Goal: Find specific page/section: Find specific page/section

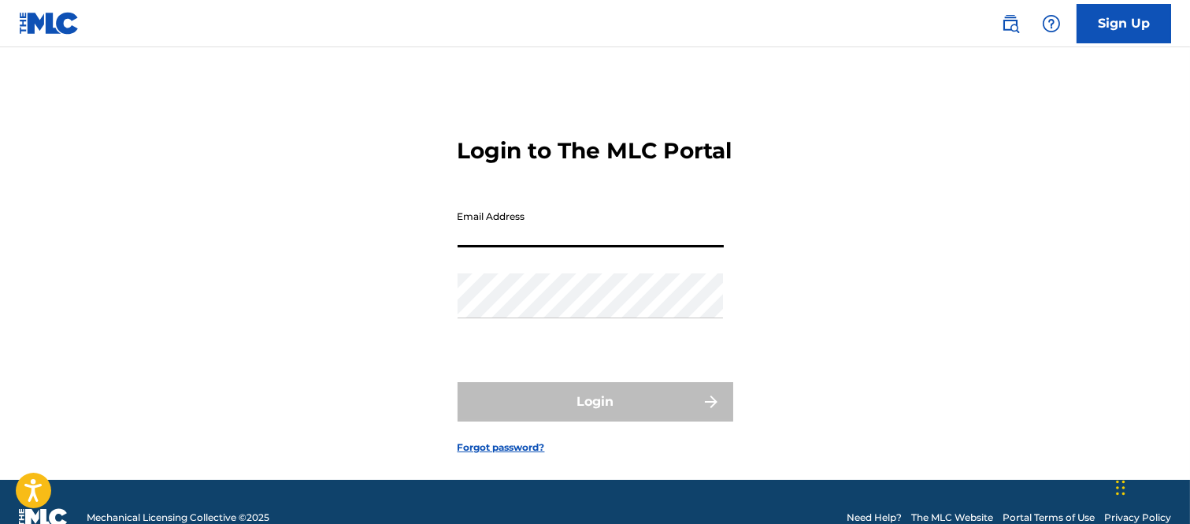
click at [469, 247] on input "Email Address" at bounding box center [590, 224] width 266 height 45
type input "[PERSON_NAME][EMAIL_ADDRESS][PERSON_NAME][DOMAIN_NAME]"
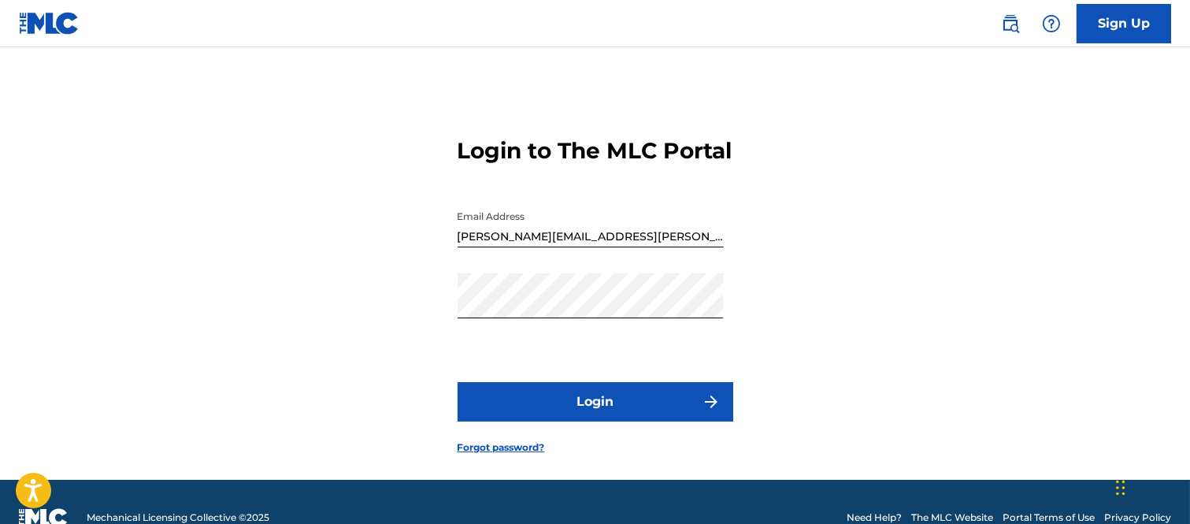
click at [656, 421] on button "Login" at bounding box center [595, 401] width 276 height 39
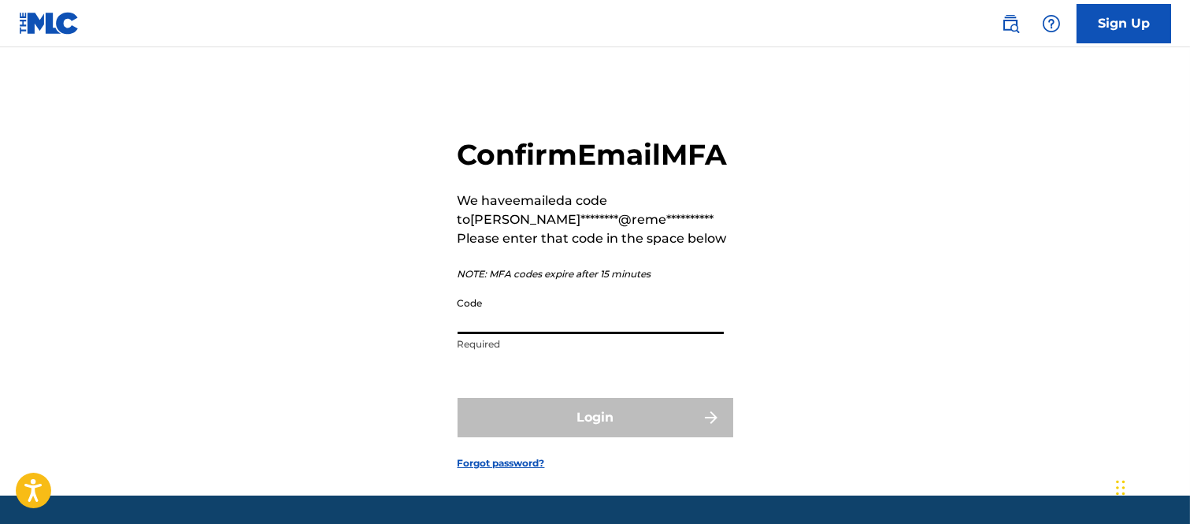
click at [494, 334] on input "Code" at bounding box center [590, 311] width 266 height 45
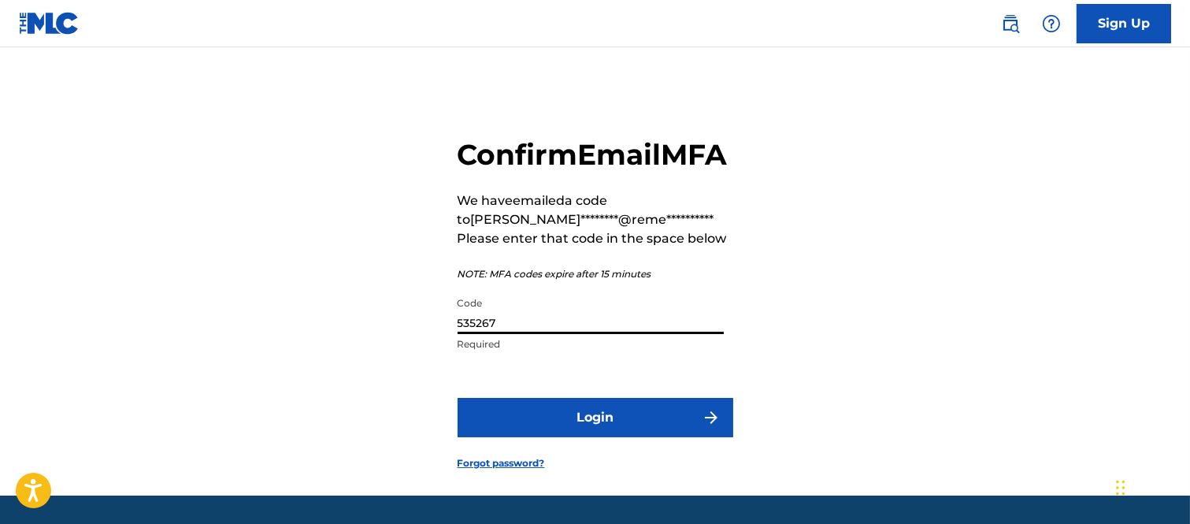
type input "535267"
click at [682, 437] on button "Login" at bounding box center [595, 417] width 276 height 39
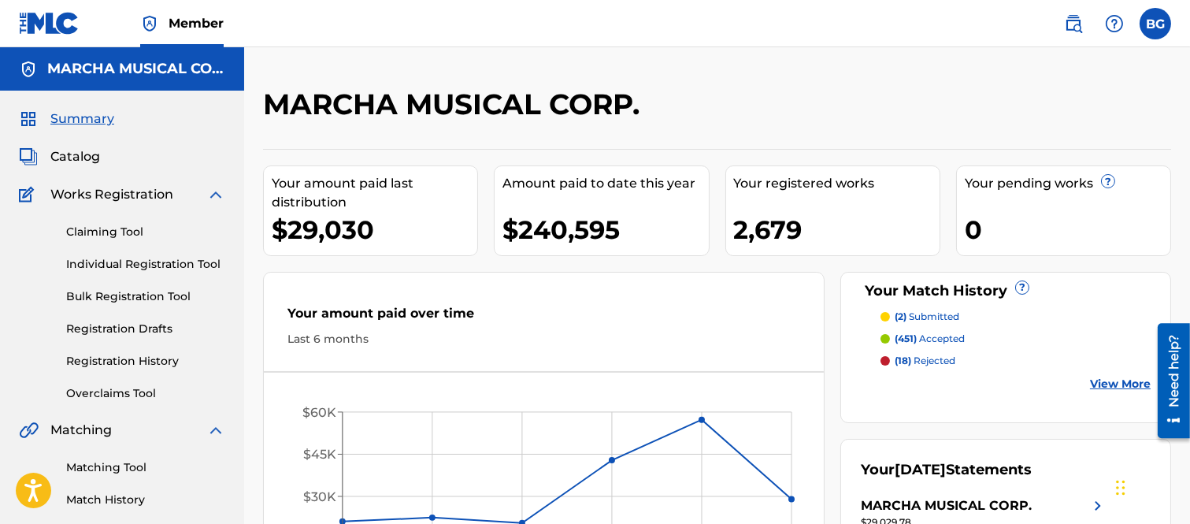
click at [80, 152] on span "Catalog" at bounding box center [75, 156] width 50 height 19
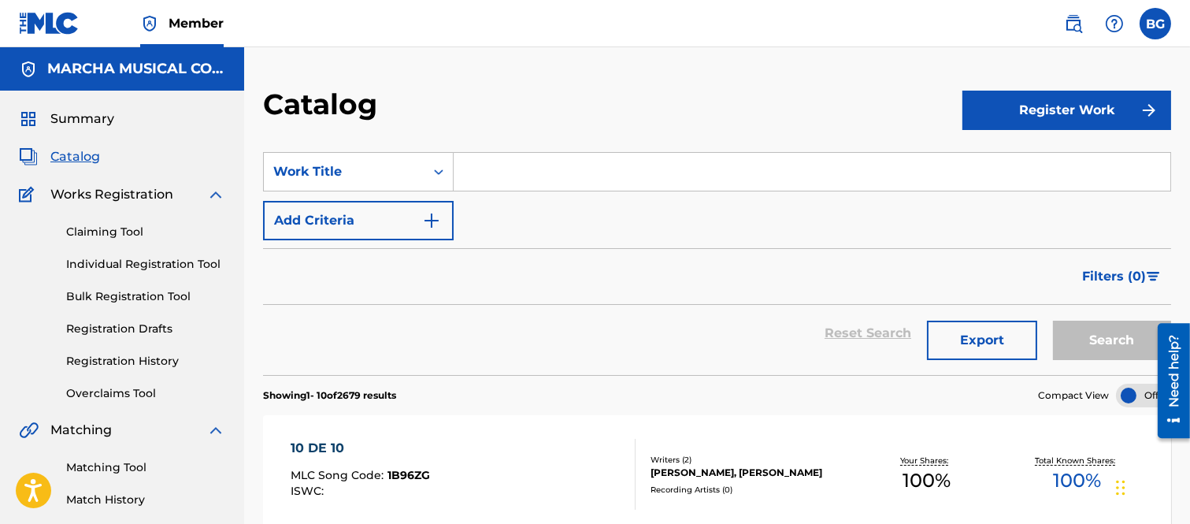
click at [483, 168] on input "Search Form" at bounding box center [812, 172] width 716 height 38
type input "c"
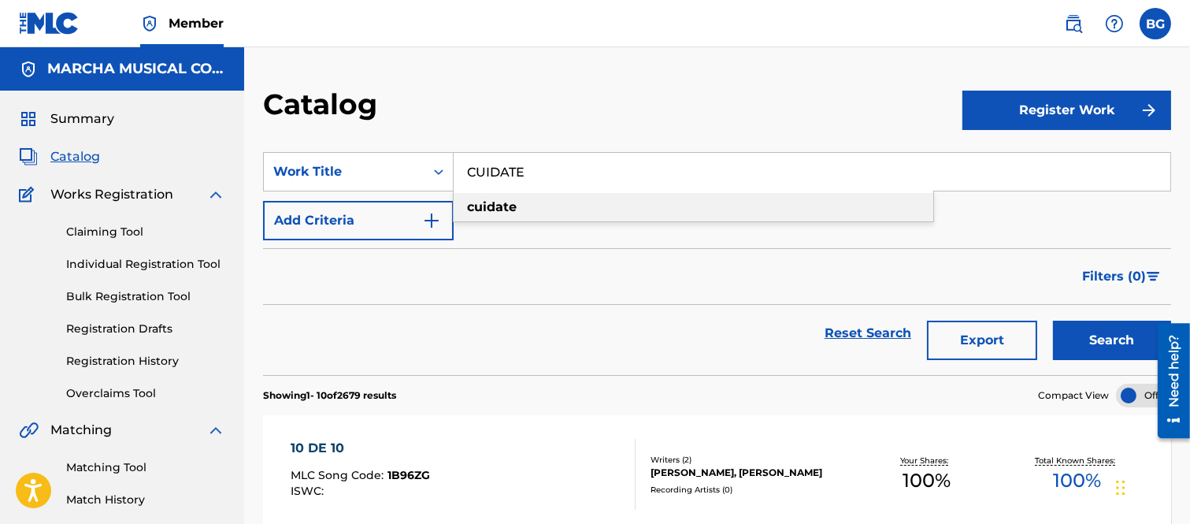
click at [508, 206] on strong "cuidate" at bounding box center [492, 206] width 50 height 15
type input "cuidate"
click at [1098, 336] on button "Search" at bounding box center [1112, 339] width 118 height 39
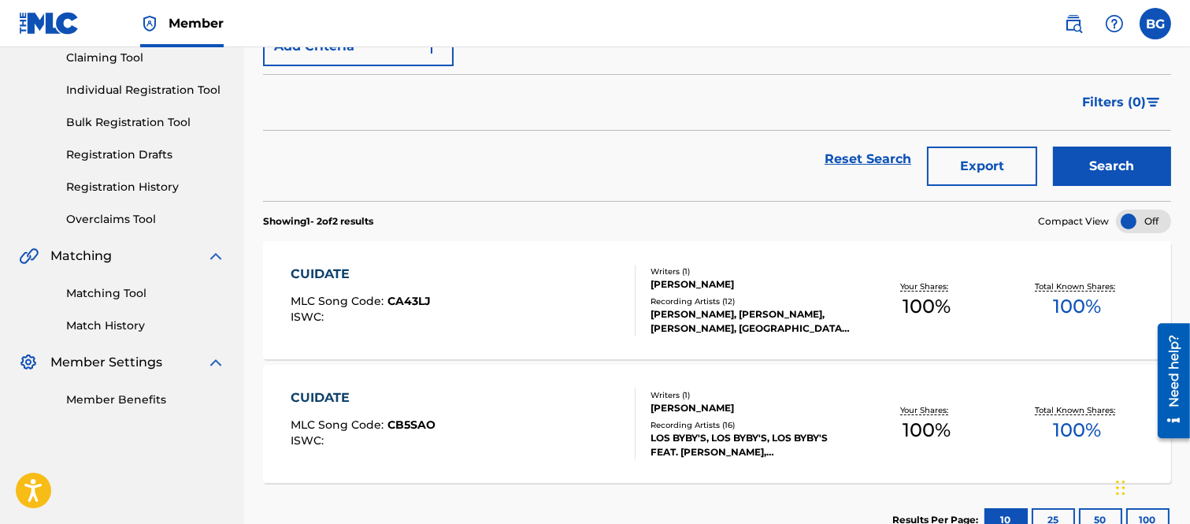
scroll to position [175, 0]
click at [333, 271] on div "CUIDATE" at bounding box center [361, 273] width 140 height 19
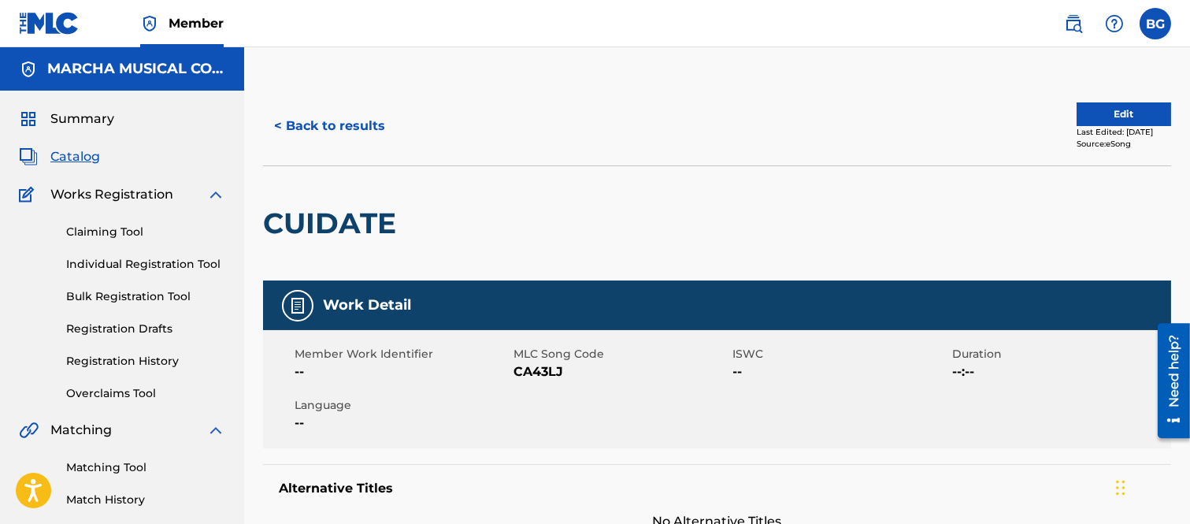
scroll to position [87, 0]
